Goal: Task Accomplishment & Management: Manage account settings

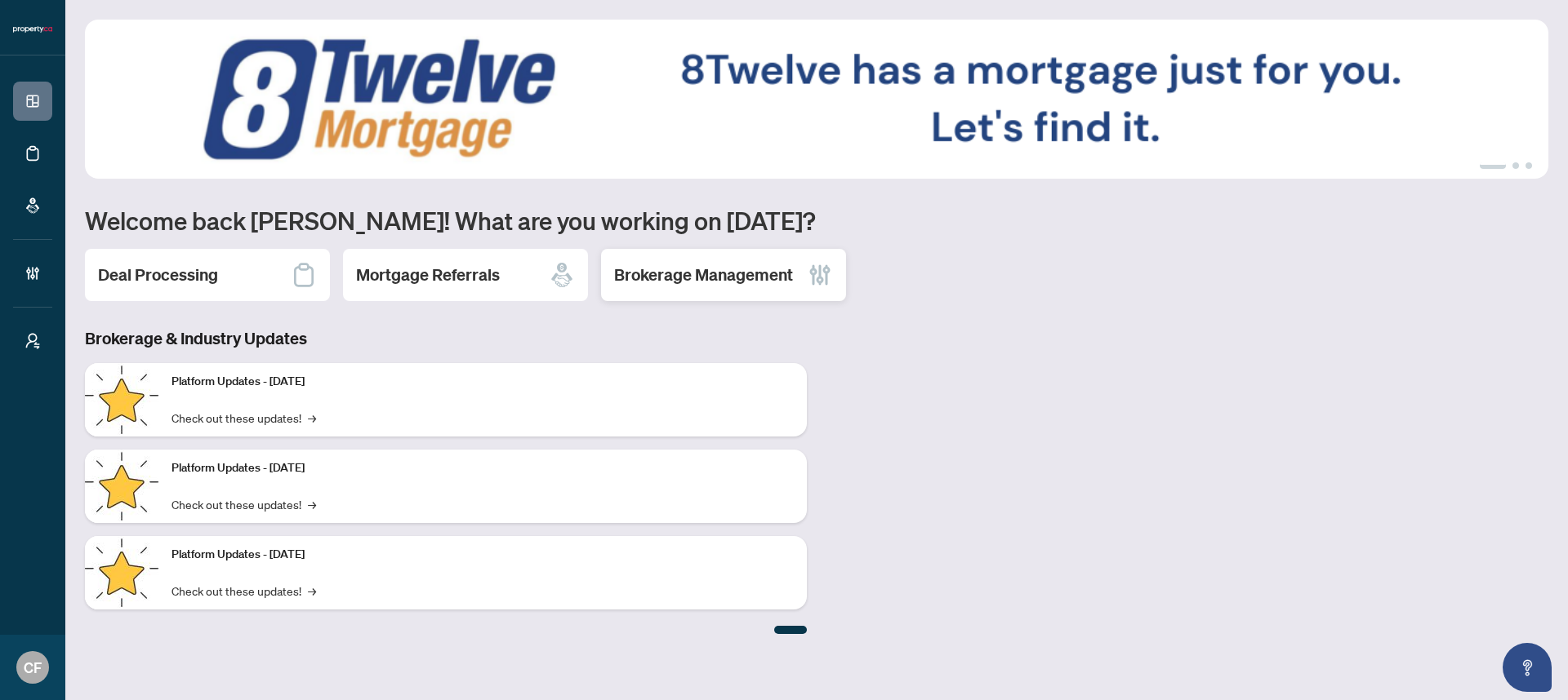
click at [700, 269] on h2 "Brokerage Management" at bounding box center [703, 275] width 179 height 23
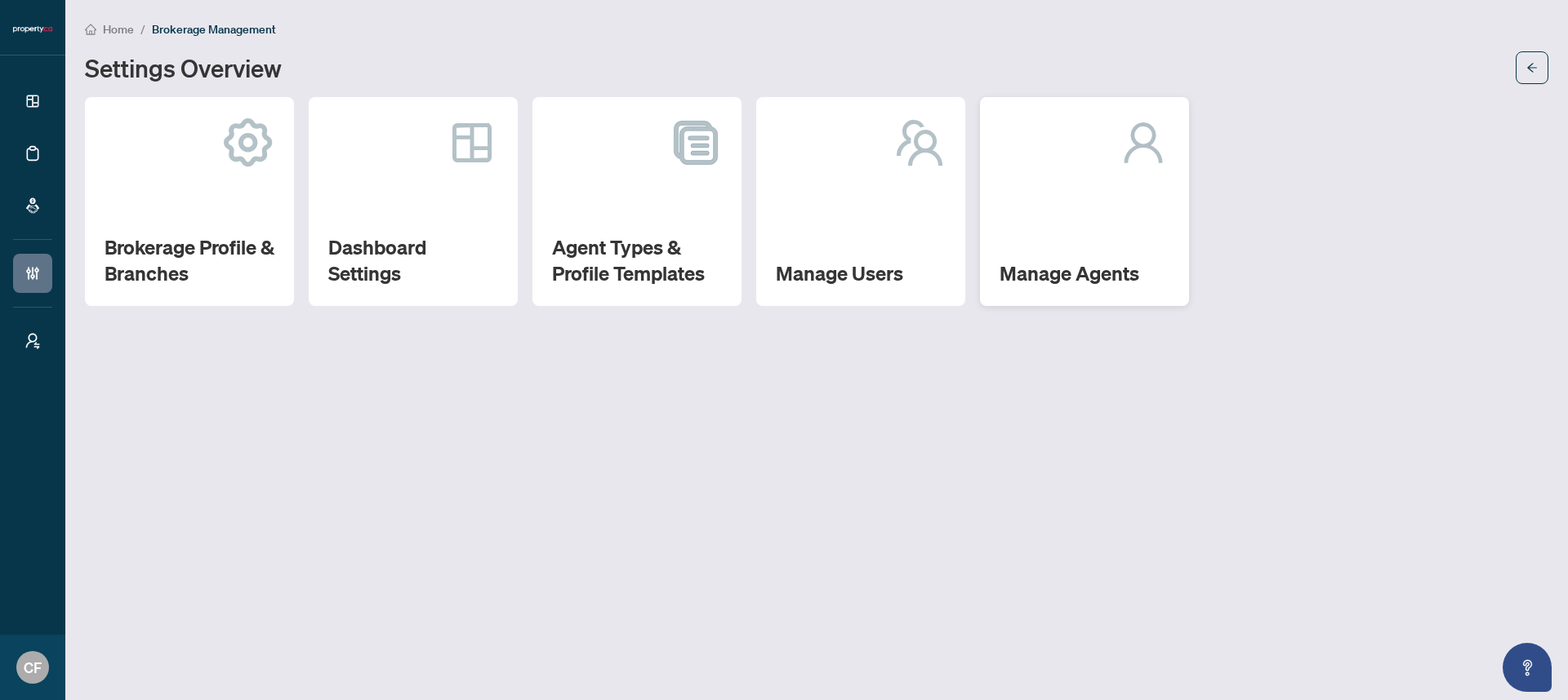
click at [1112, 210] on div "Manage Agents" at bounding box center [1085, 201] width 209 height 209
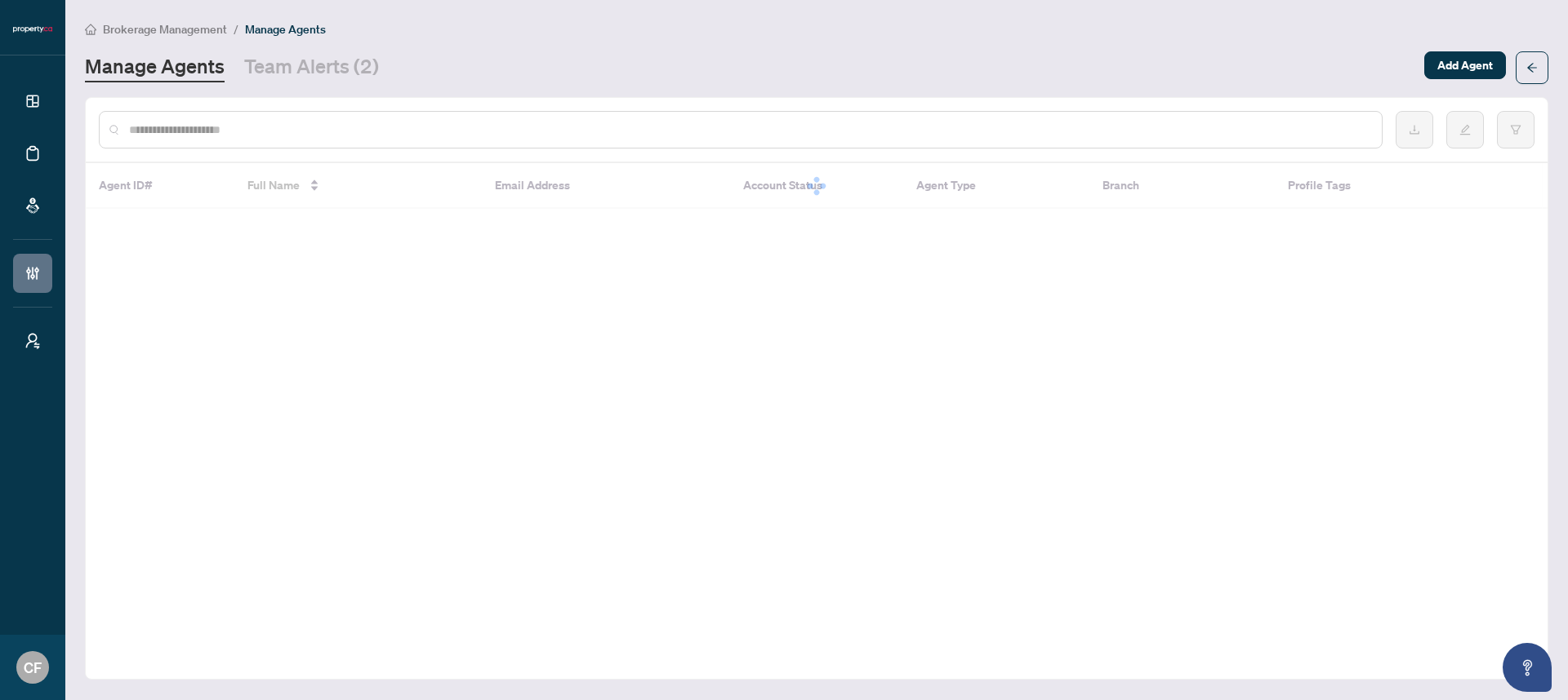
click at [467, 126] on input "text" at bounding box center [749, 130] width 1240 height 18
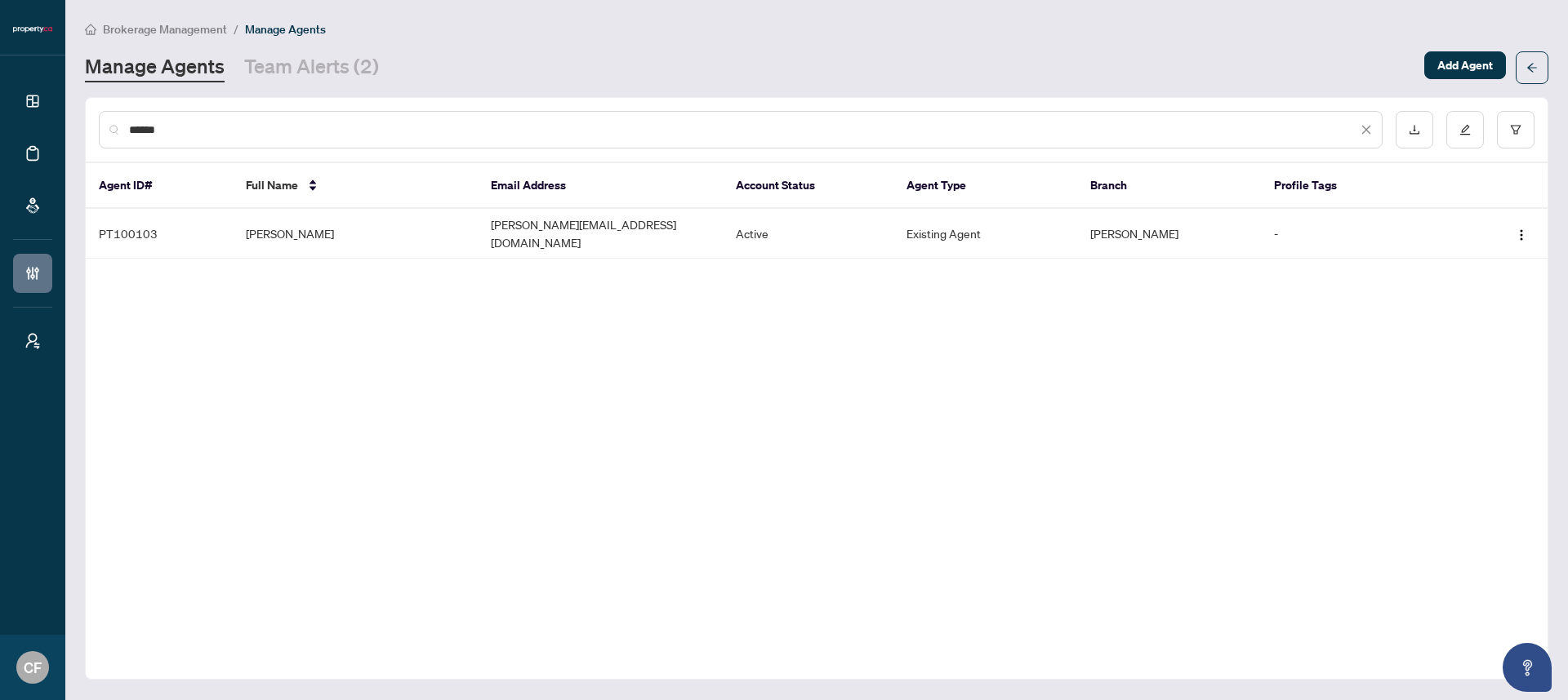
type input "******"
click at [330, 75] on link "Team Alerts (2)" at bounding box center [311, 68] width 135 height 29
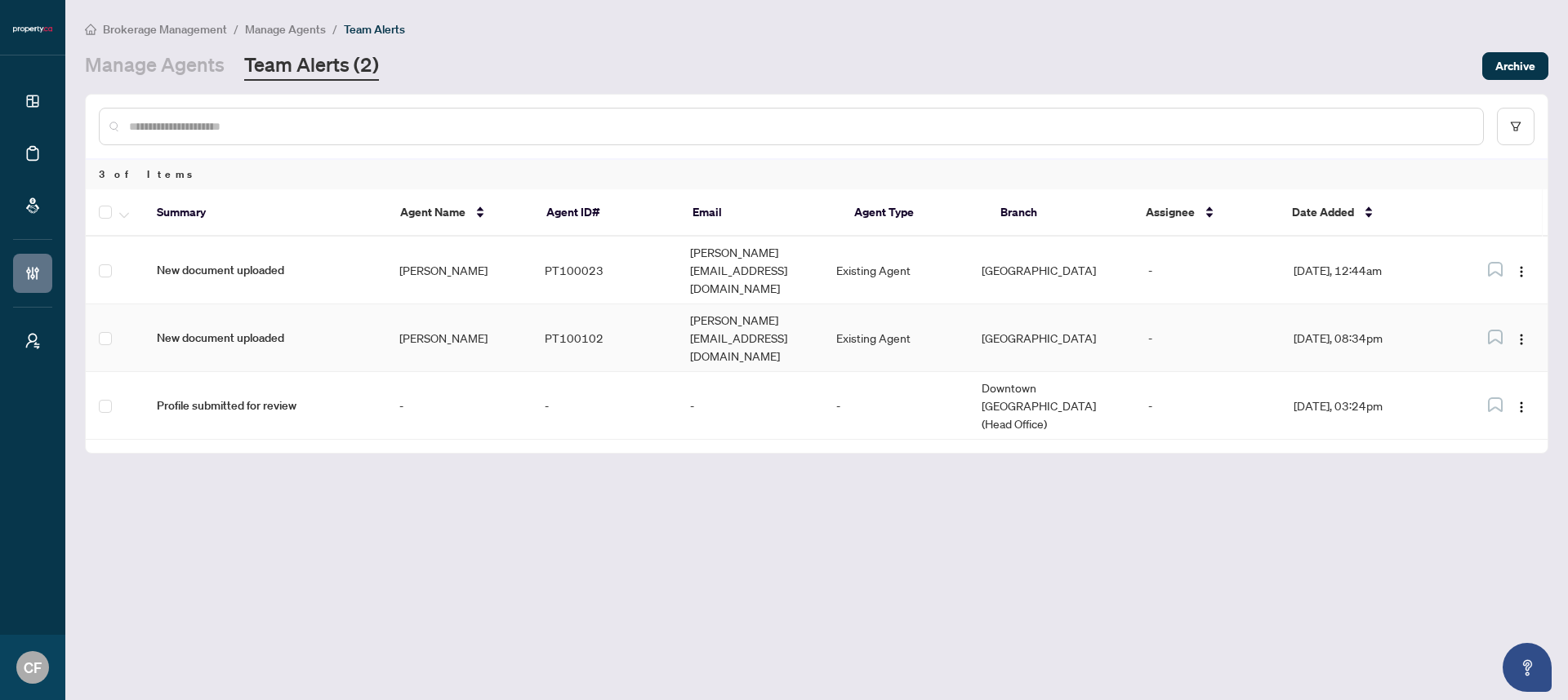
click at [676, 304] on td "PT100102" at bounding box center [604, 338] width 145 height 68
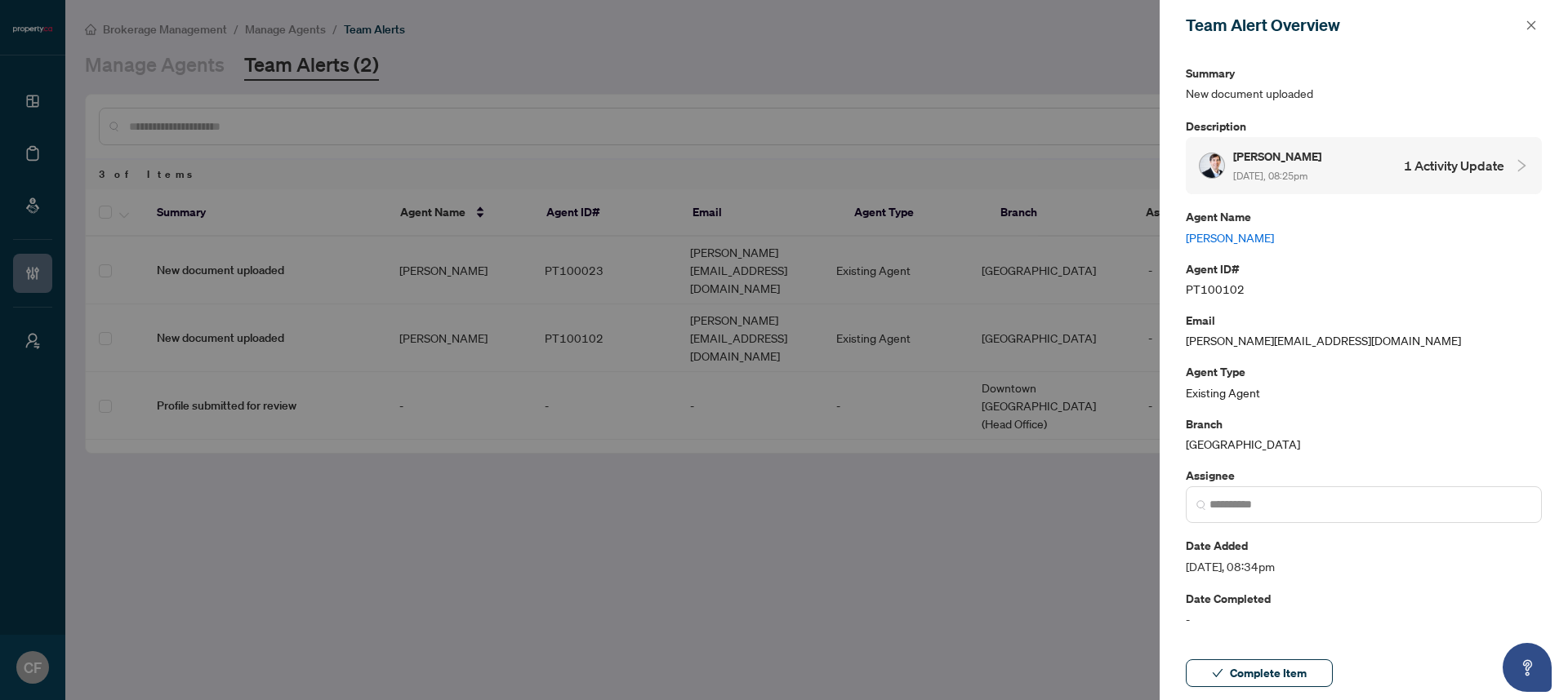
click at [1253, 233] on link "Nicholas Searle" at bounding box center [1364, 238] width 356 height 18
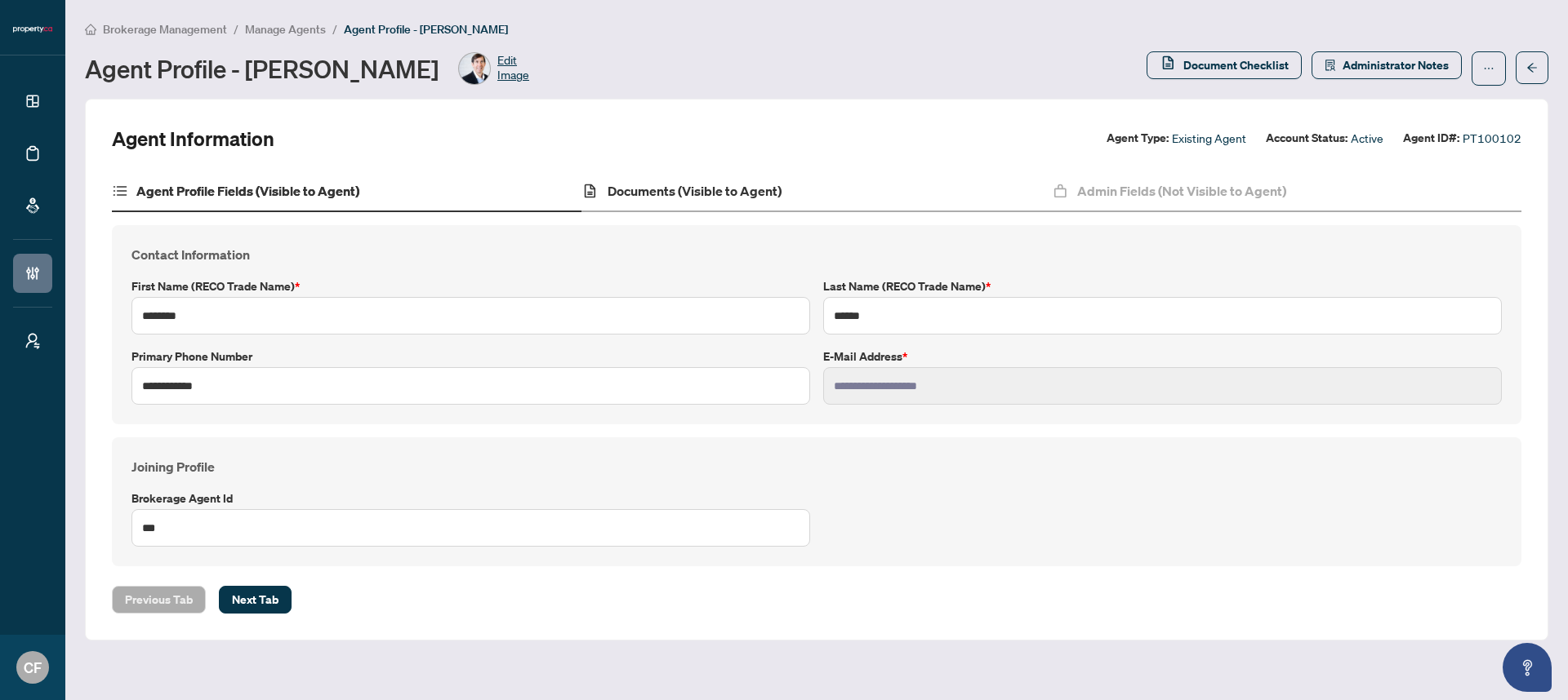
drag, startPoint x: 960, startPoint y: 180, endPoint x: 984, endPoint y: 193, distance: 27.3
click at [960, 180] on div "Documents (Visible to Agent)" at bounding box center [816, 192] width 470 height 41
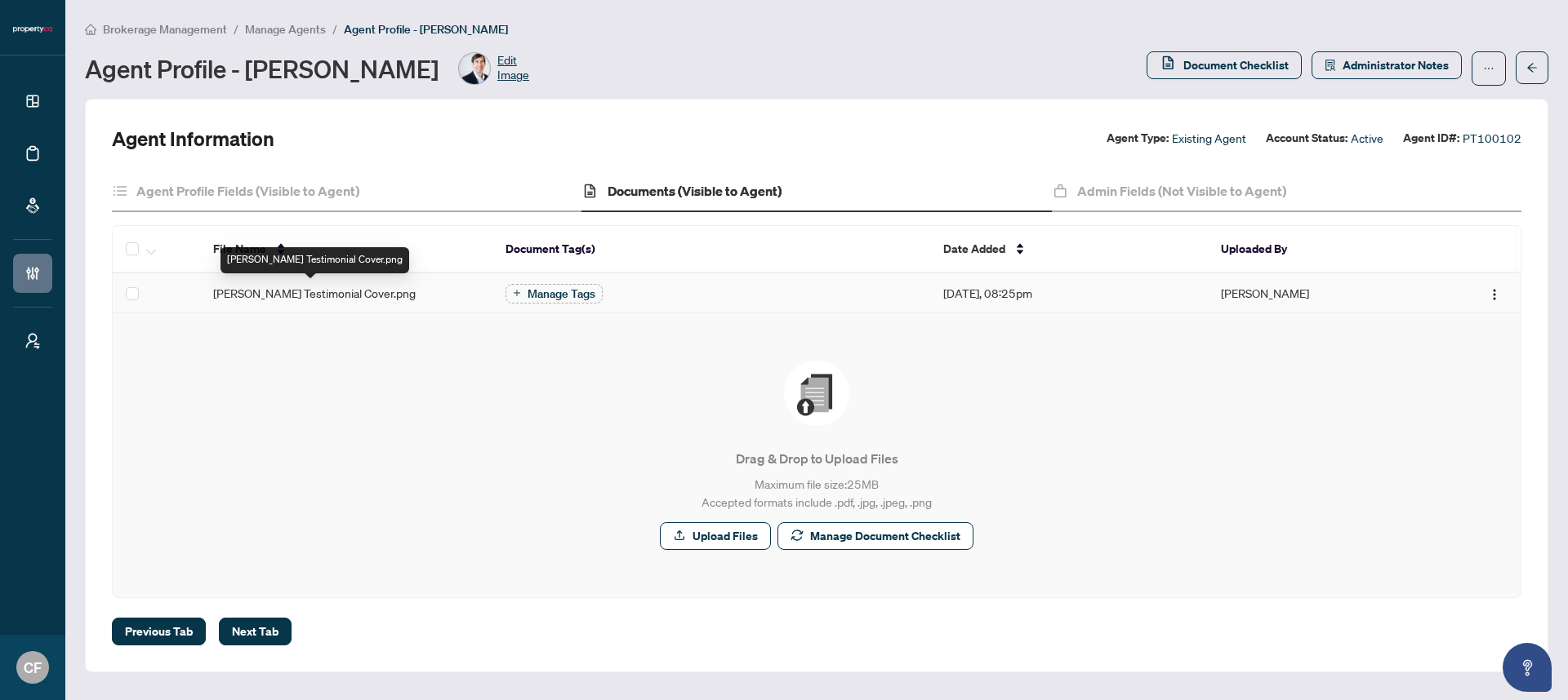
click at [358, 299] on span "Nicholas Searle Testimonial Cover.png" at bounding box center [314, 293] width 202 height 18
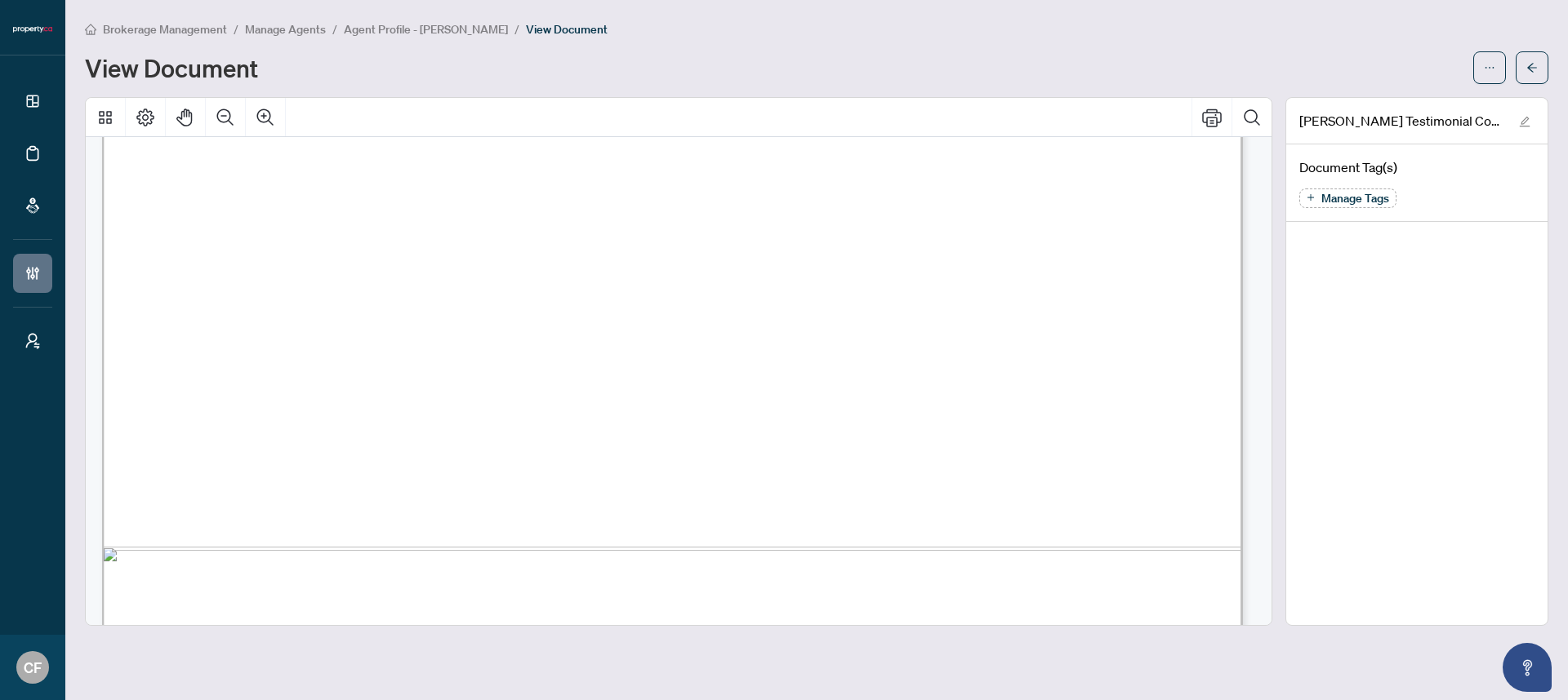
scroll to position [1158, 0]
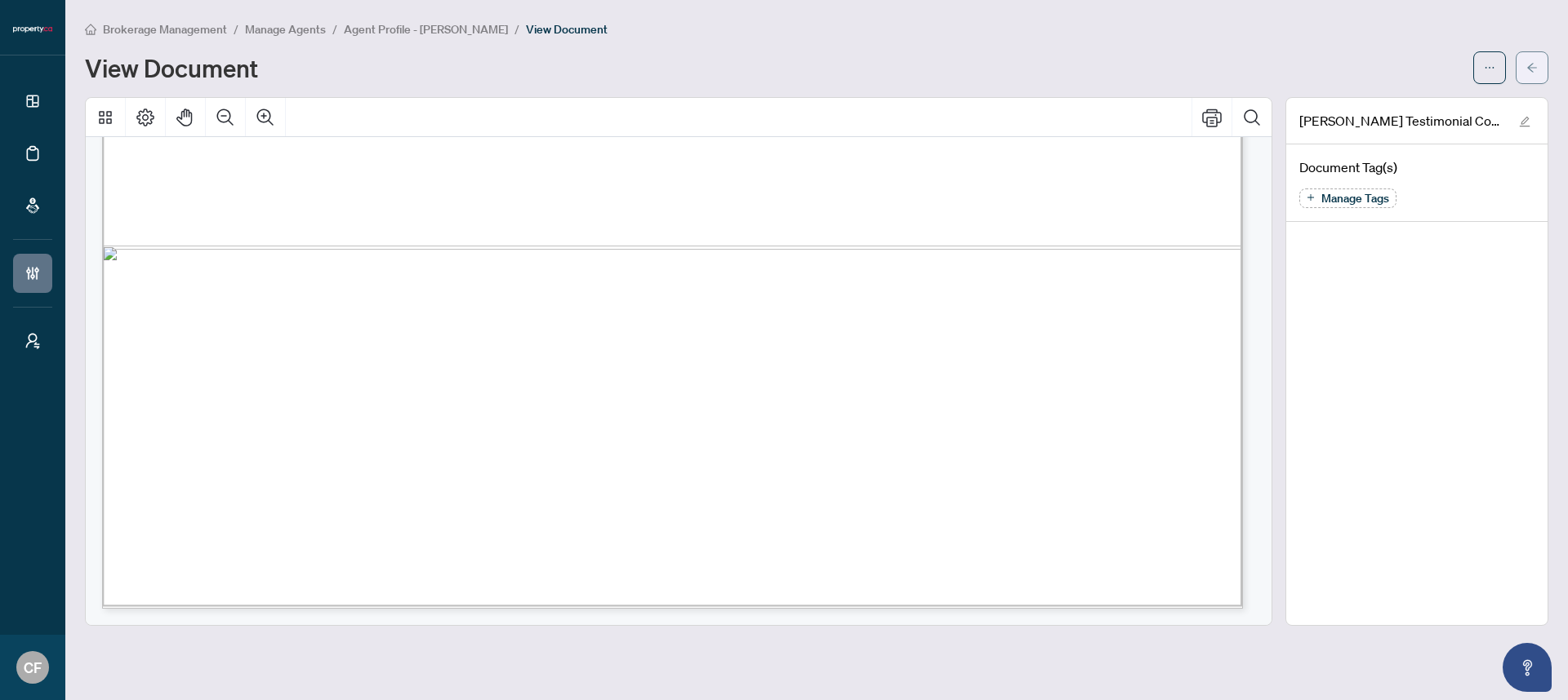
click at [1539, 68] on button "button" at bounding box center [1532, 67] width 32 height 32
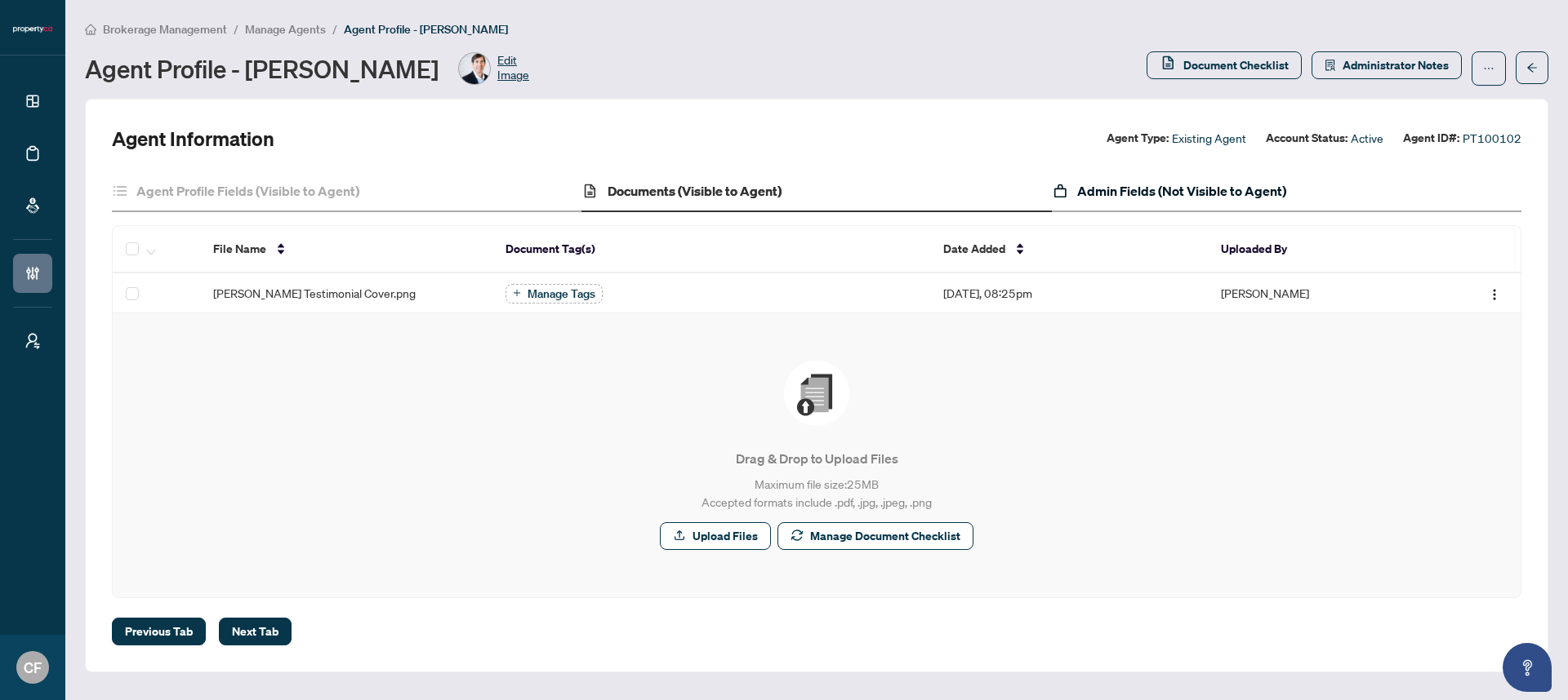
click at [1188, 194] on h4 "Admin Fields (Not Visible to Agent)" at bounding box center [1182, 191] width 209 height 20
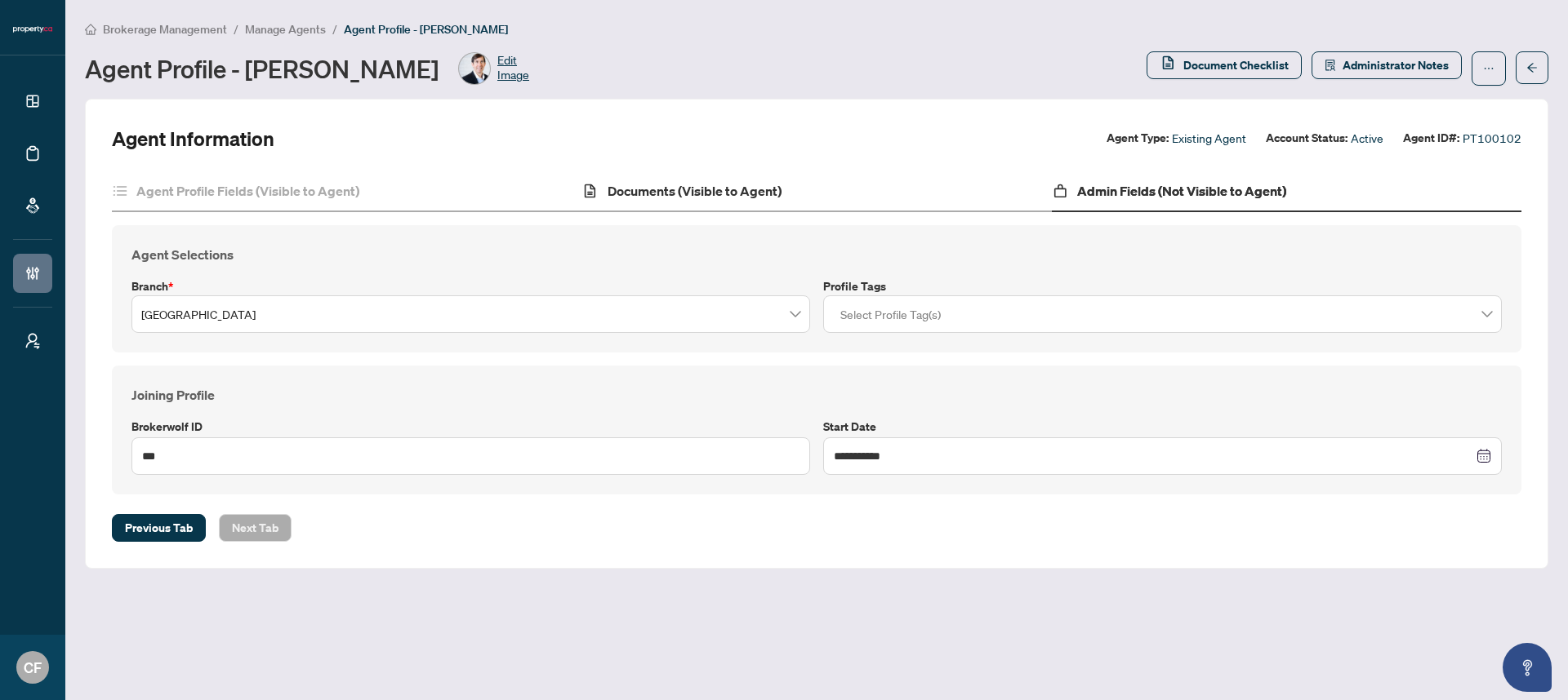
click at [807, 183] on div "Documents (Visible to Agent)" at bounding box center [816, 192] width 470 height 41
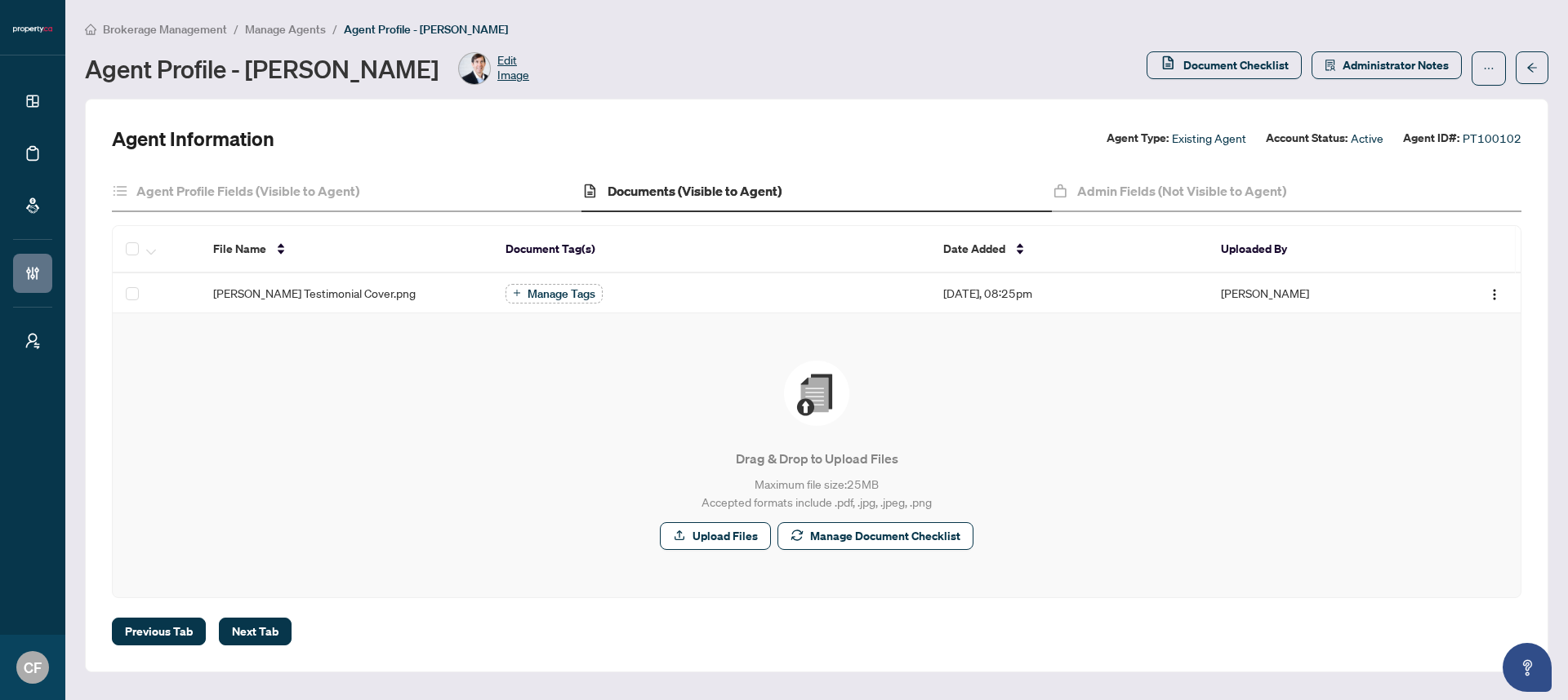
click at [278, 32] on span "Manage Agents" at bounding box center [285, 28] width 81 height 15
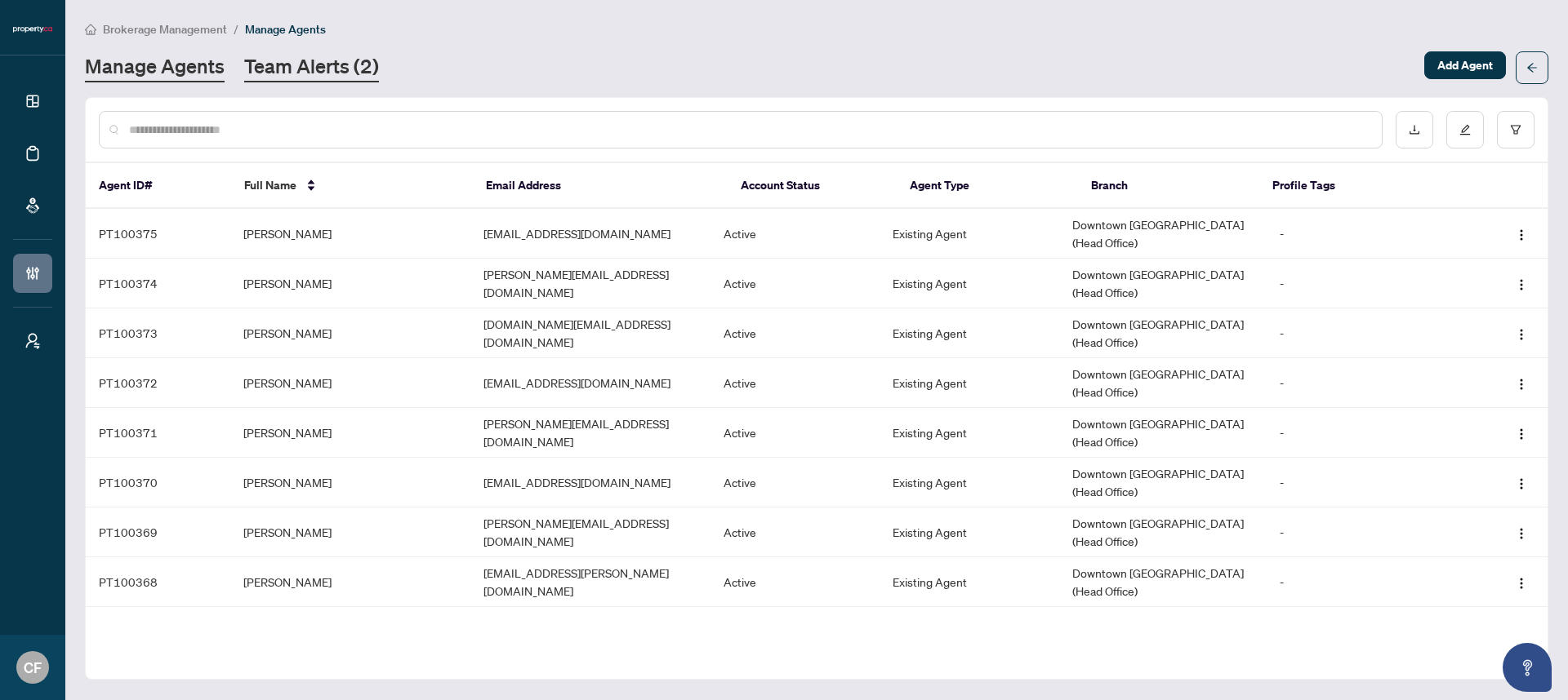
click at [370, 66] on link "Team Alerts (2)" at bounding box center [311, 68] width 135 height 29
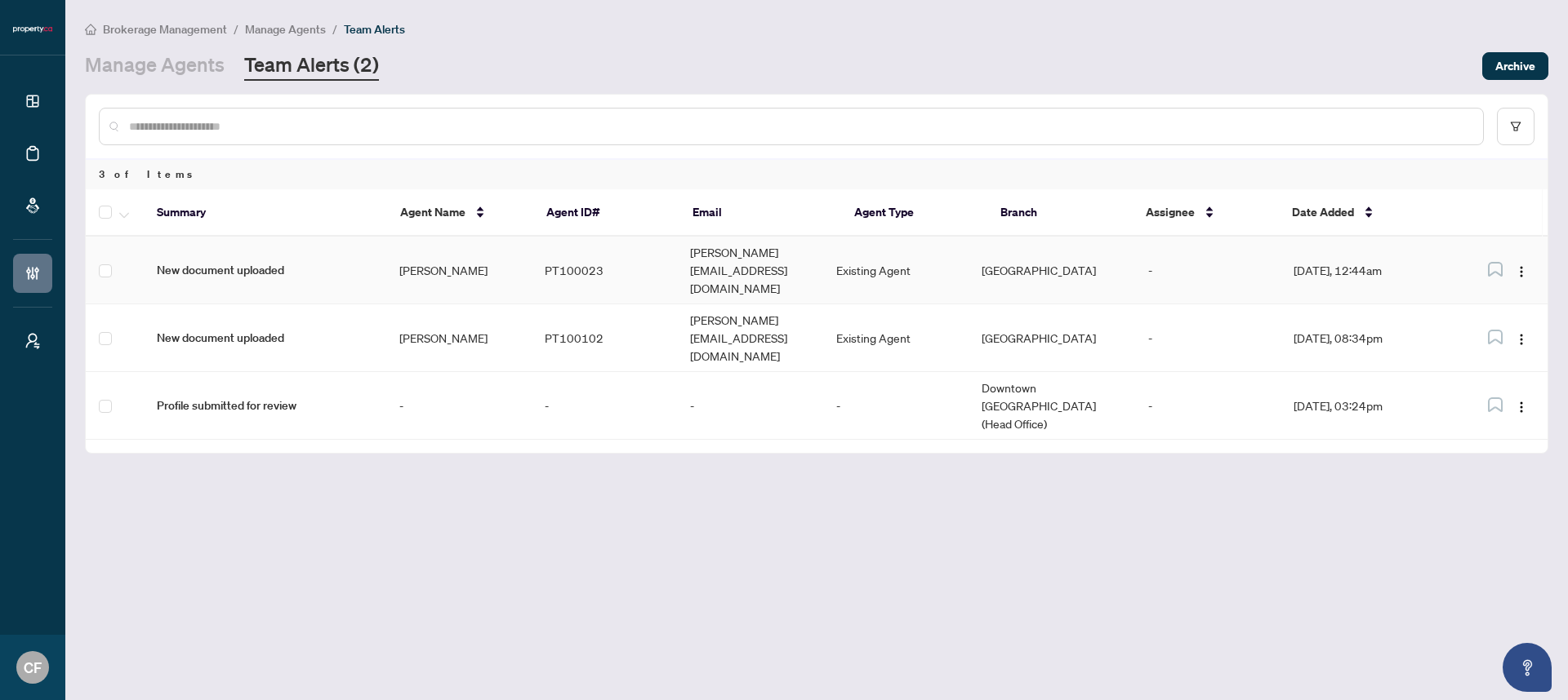
click at [568, 249] on td "PT100023" at bounding box center [604, 270] width 145 height 68
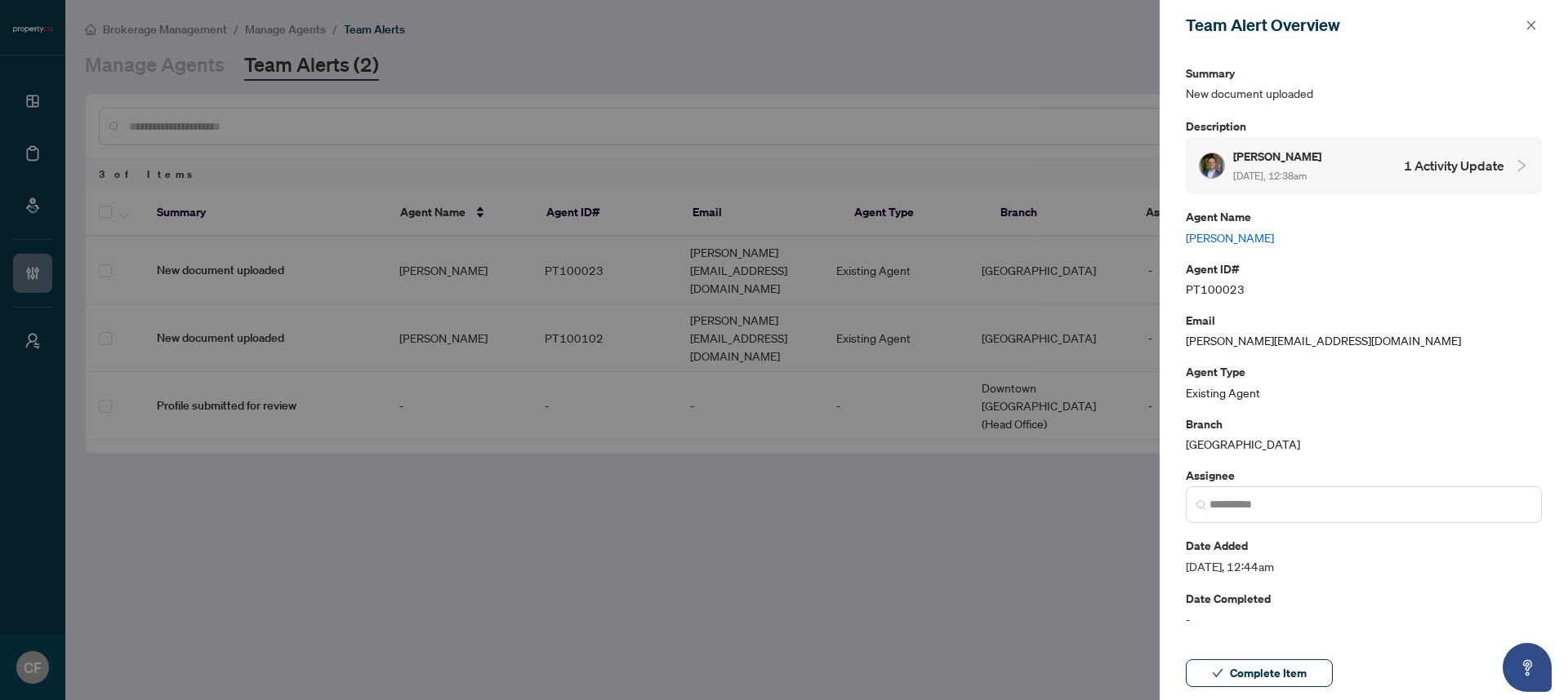
click at [1213, 239] on link "Todd Armstrong" at bounding box center [1364, 238] width 356 height 18
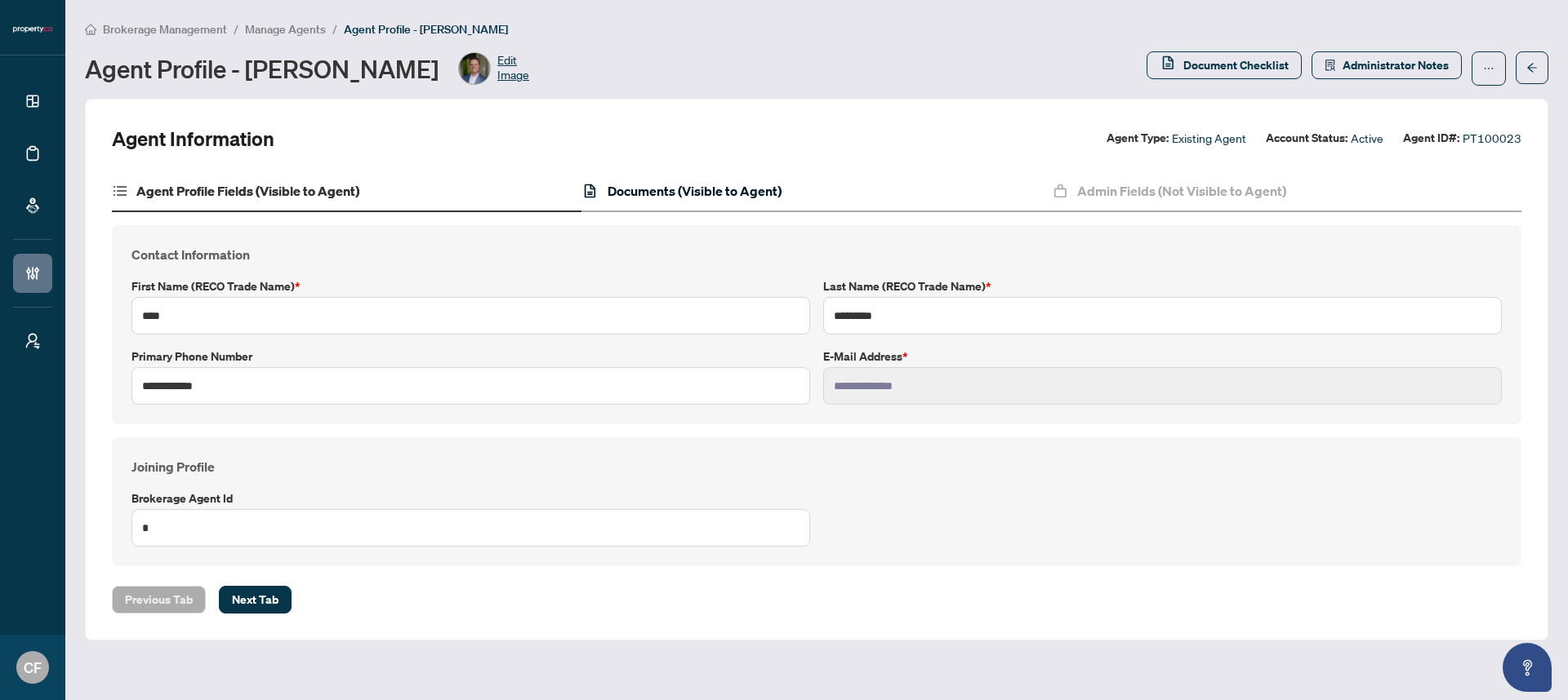
click at [729, 189] on h4 "Documents (Visible to Agent)" at bounding box center [695, 191] width 174 height 20
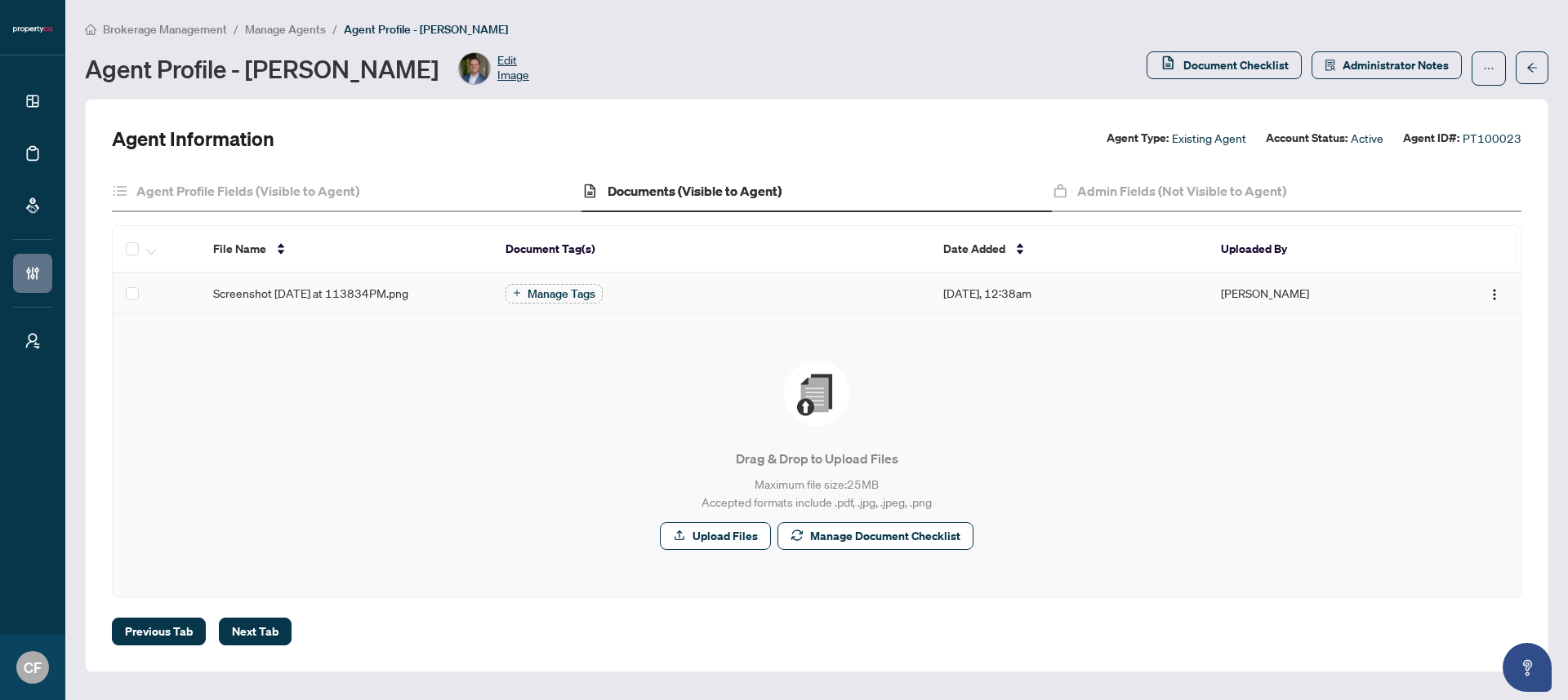
click at [377, 298] on span "Screenshot 2025-08-18 at 113834PM.png" at bounding box center [310, 293] width 196 height 18
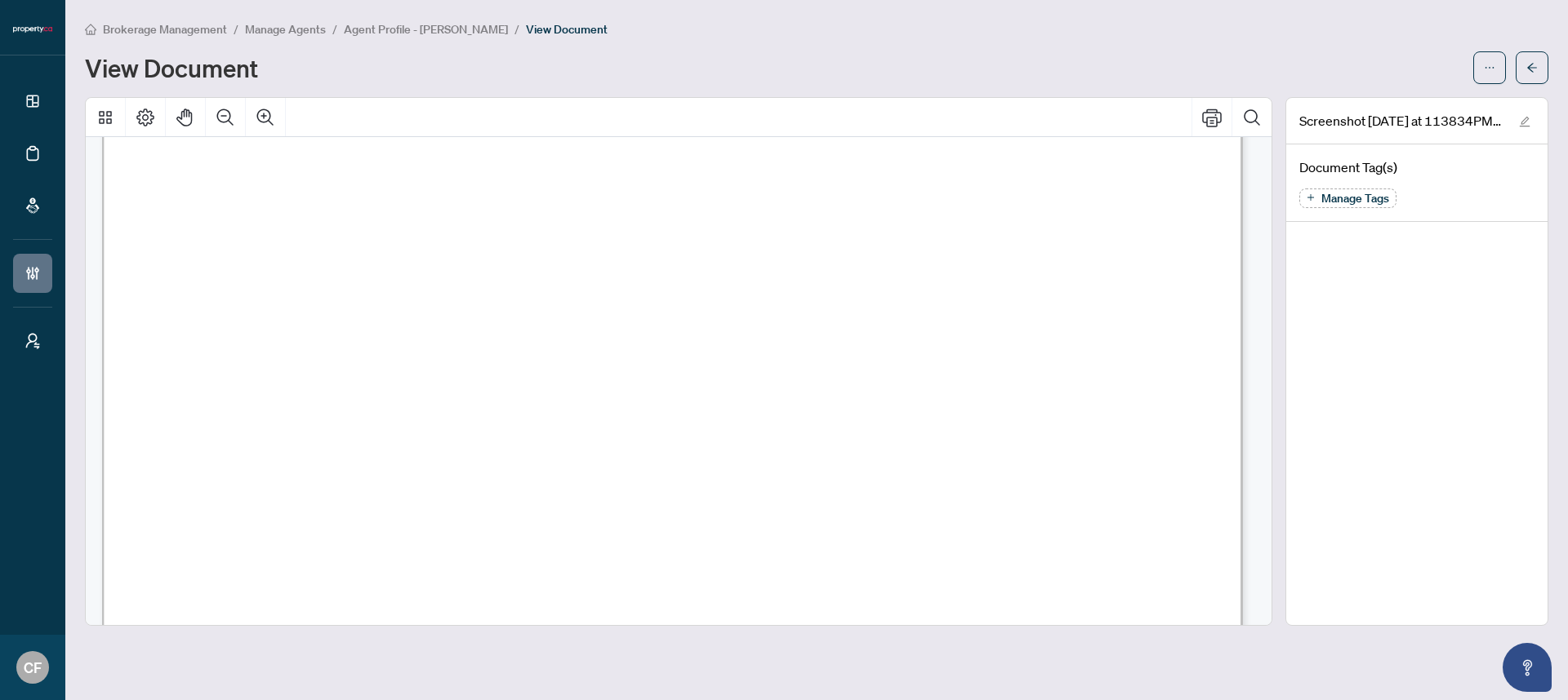
scroll to position [337, 0]
click at [190, 28] on span "Brokerage Management" at bounding box center [165, 28] width 124 height 15
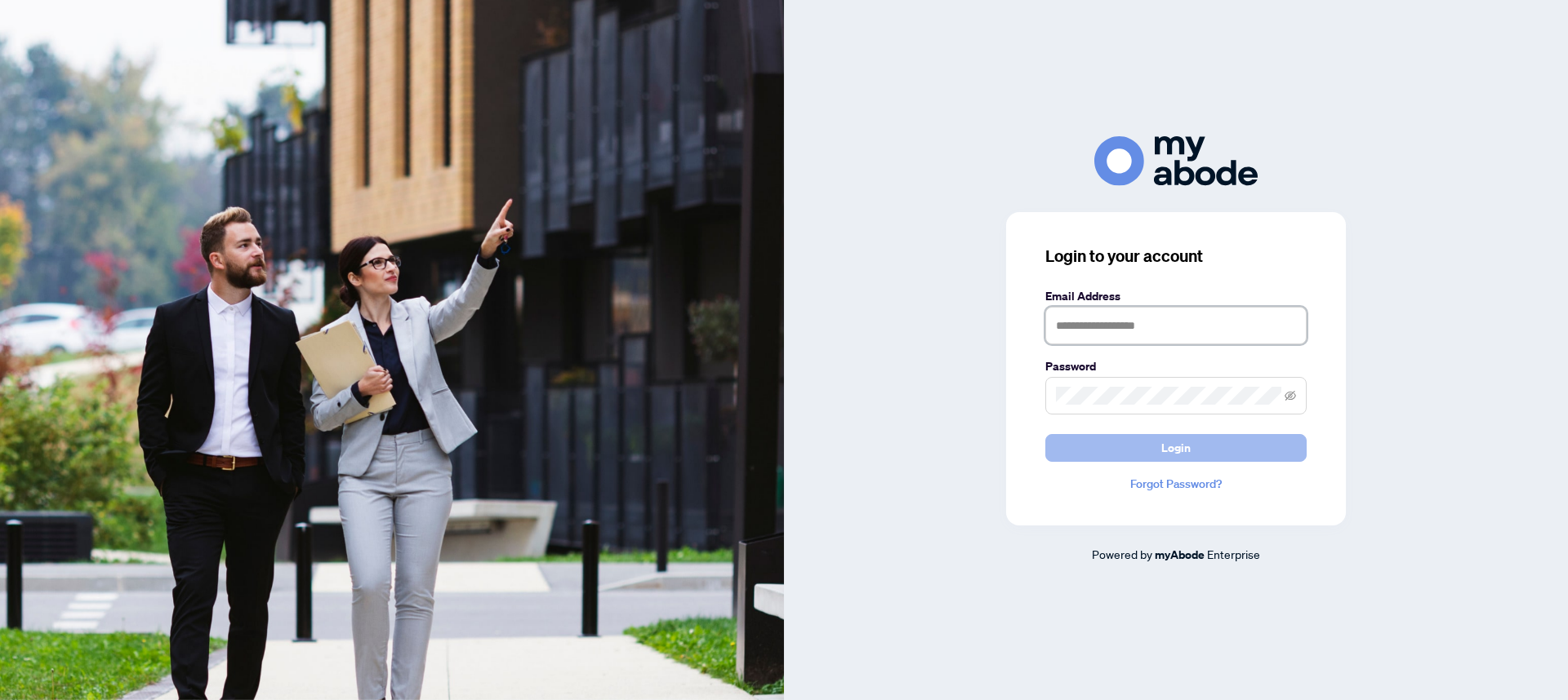
type input "**********"
click at [1167, 436] on span "Login" at bounding box center [1176, 448] width 29 height 27
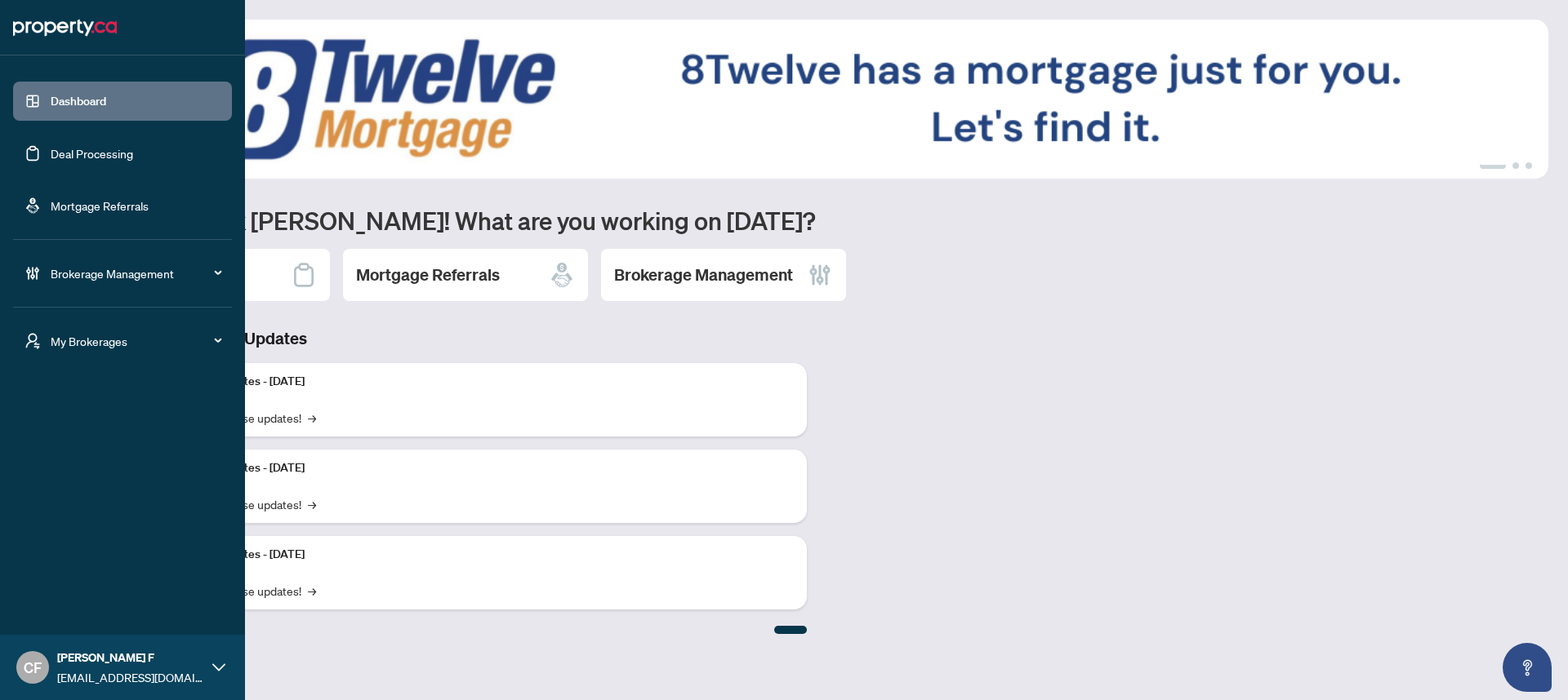
click at [81, 345] on span "My Brokerages" at bounding box center [136, 341] width 170 height 18
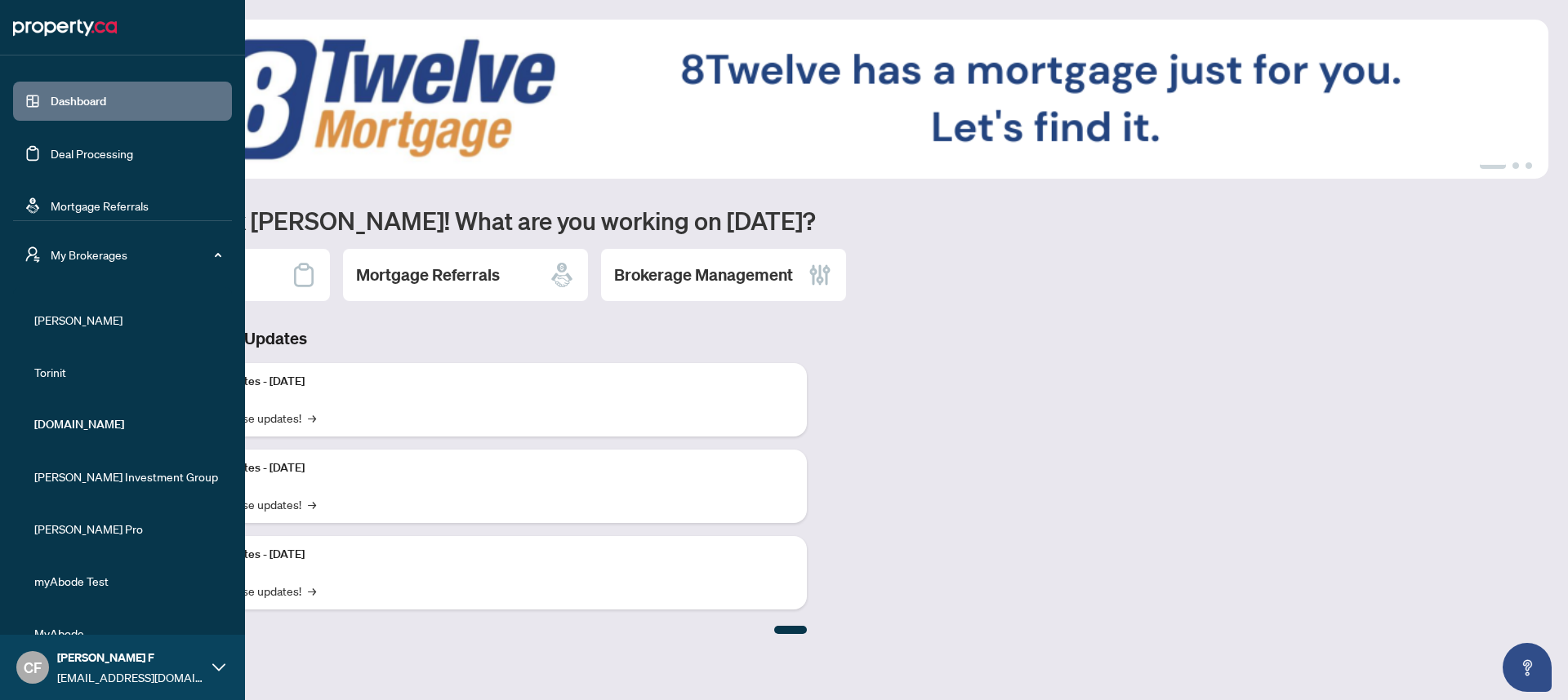
click at [70, 322] on span "[PERSON_NAME]" at bounding box center [128, 320] width 187 height 18
